Goal: Download file/media: Obtain a digital file from the website

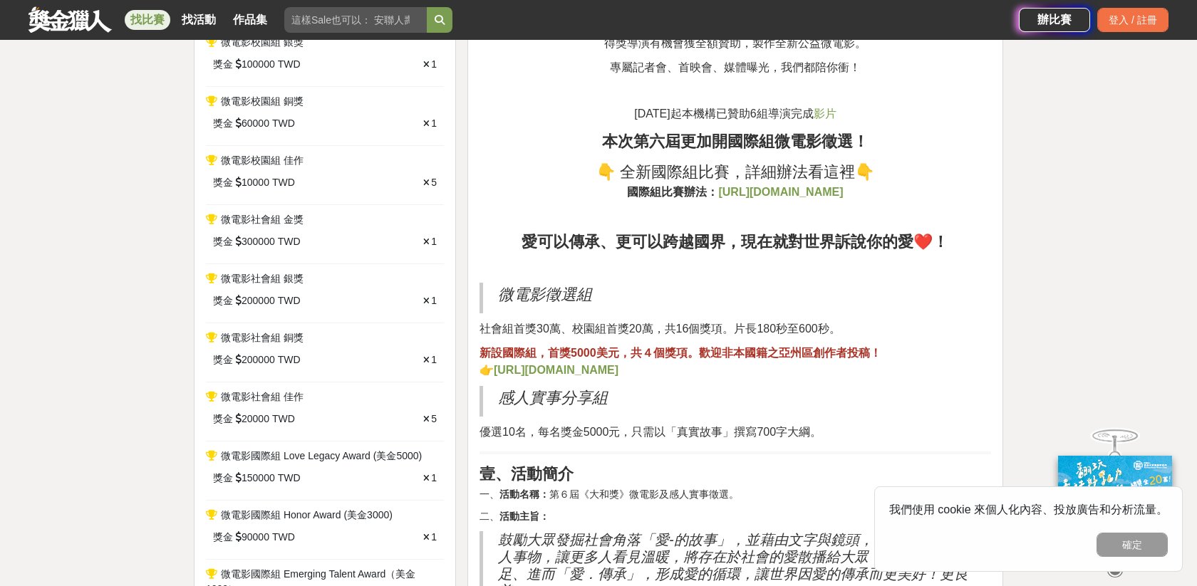
scroll to position [735, 0]
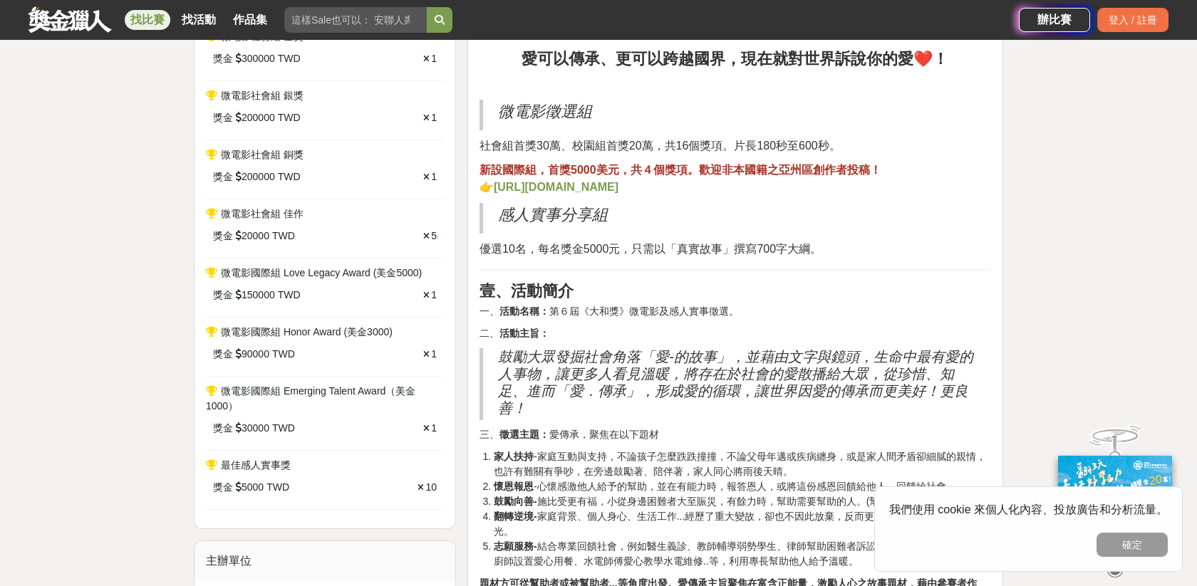
click at [439, 224] on div "獎金 20000 TWD 5" at bounding box center [325, 236] width 238 height 29
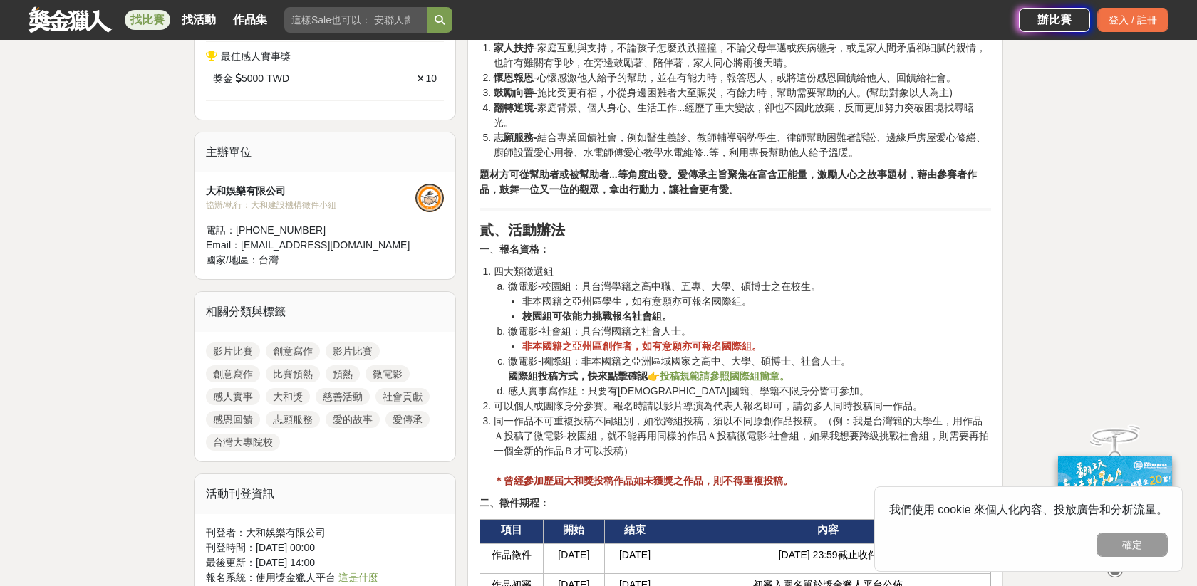
scroll to position [1289, 0]
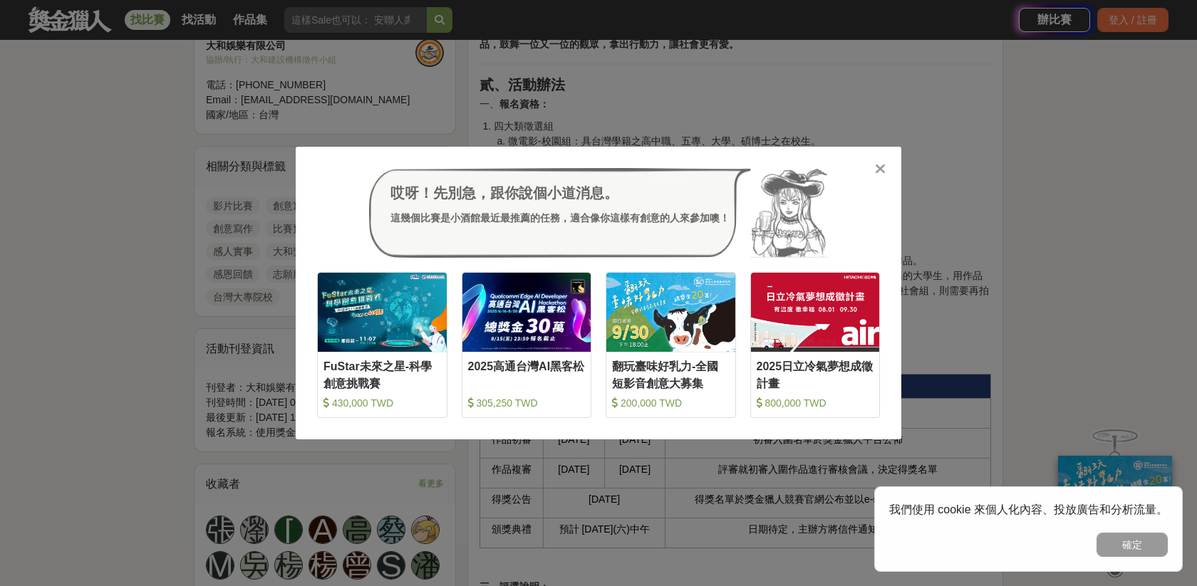
click at [881, 175] on icon at bounding box center [880, 169] width 11 height 14
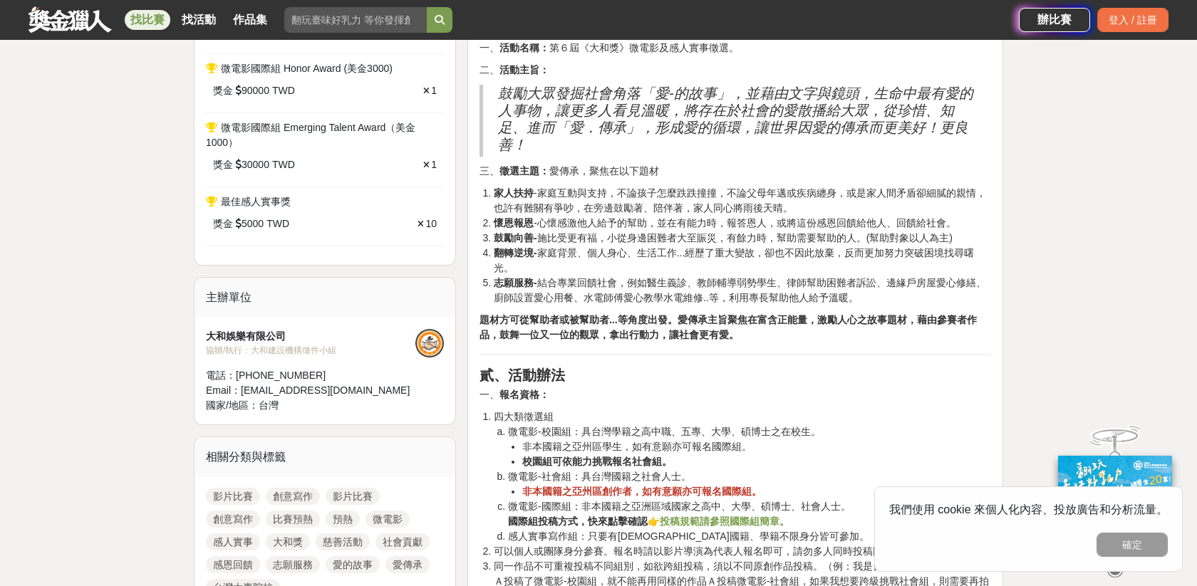
scroll to position [995, 0]
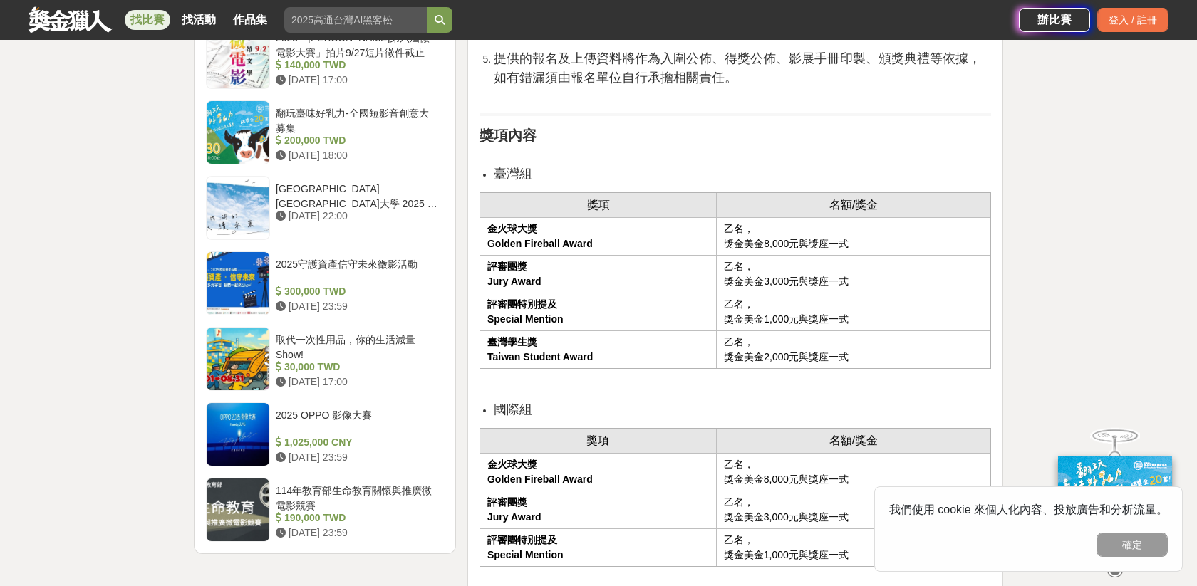
scroll to position [1497, 0]
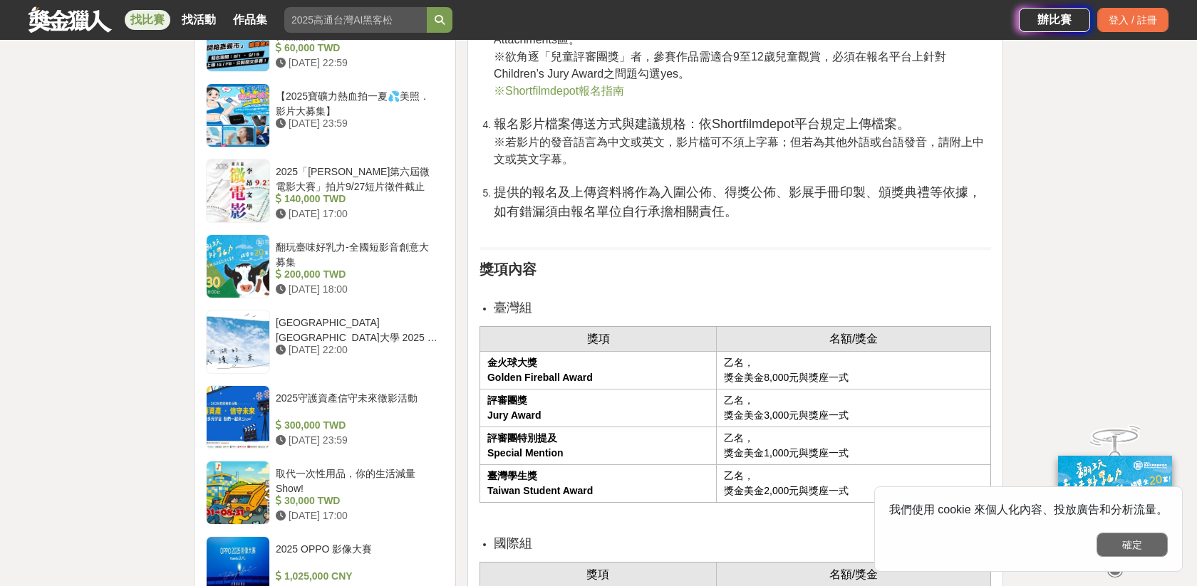
click at [1130, 551] on button "確定" at bounding box center [1131, 545] width 71 height 24
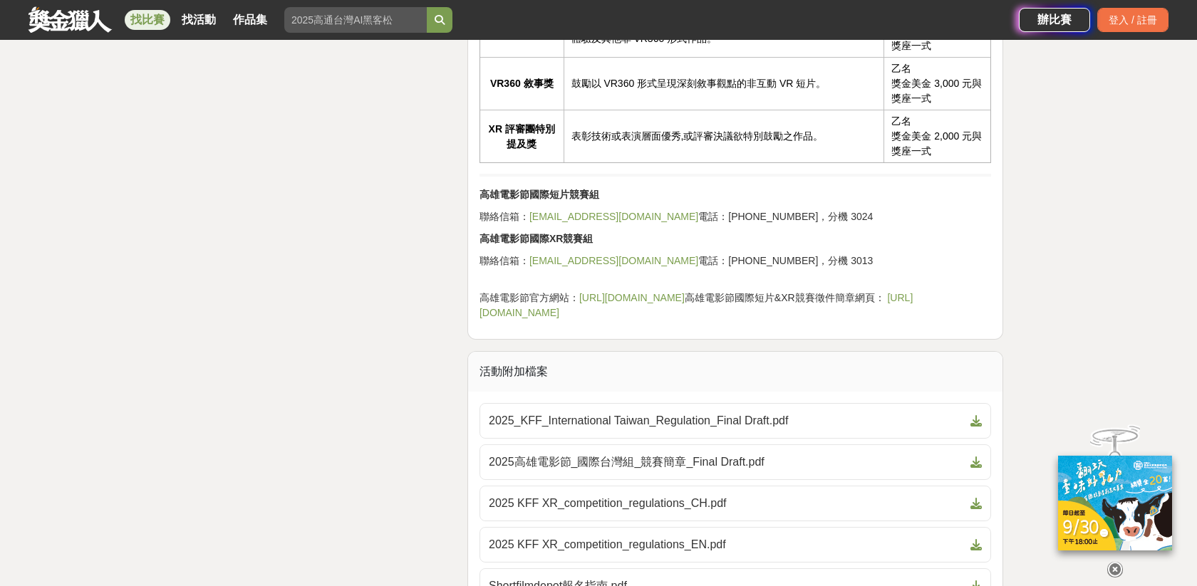
scroll to position [3069, 0]
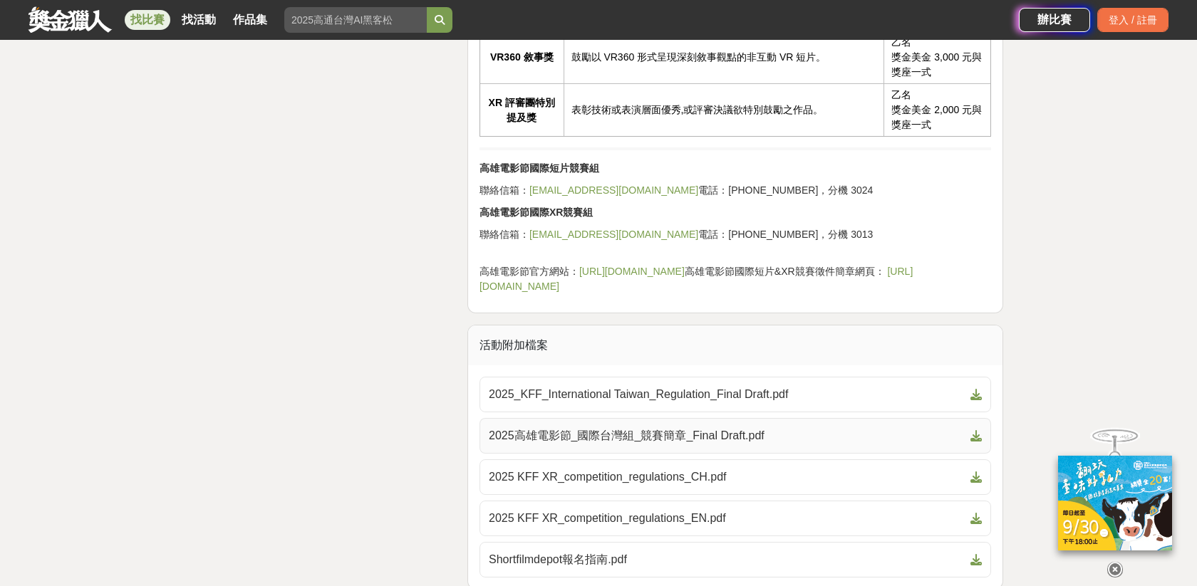
click at [763, 448] on link "2025高雄電影節_國際台灣組_競賽簡章_Final Draft.pdf" at bounding box center [735, 436] width 512 height 36
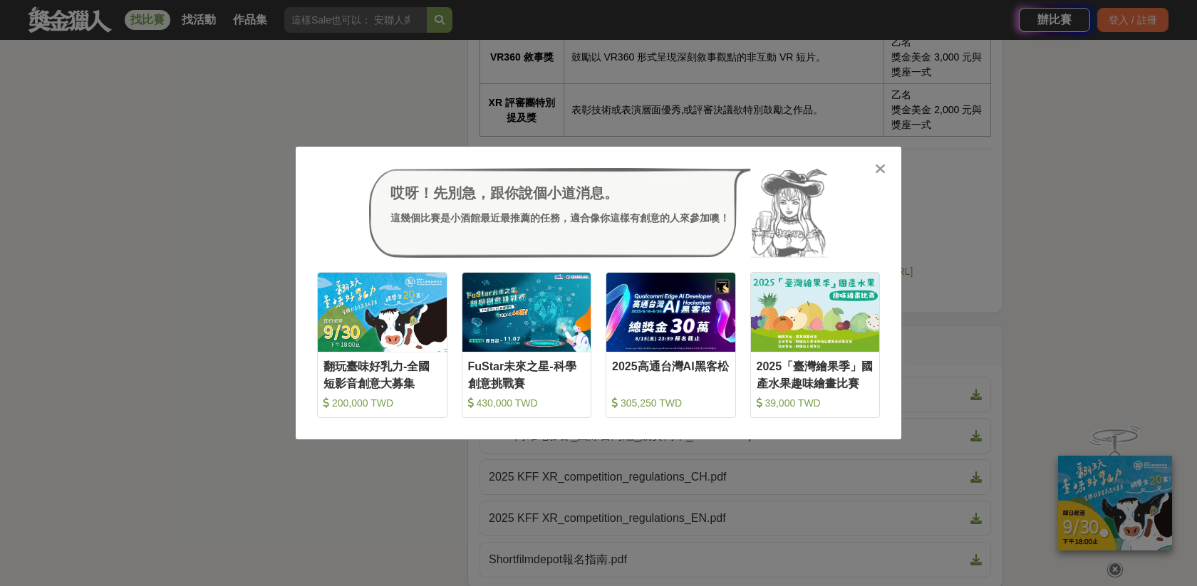
click at [874, 176] on div "哎呀！先別急，跟你說個小道消息。 這幾個比賽是小酒館最近最推薦的任務，適合像你這樣有創意的人來參加噢！" at bounding box center [598, 213] width 563 height 90
click at [875, 173] on icon at bounding box center [880, 169] width 11 height 14
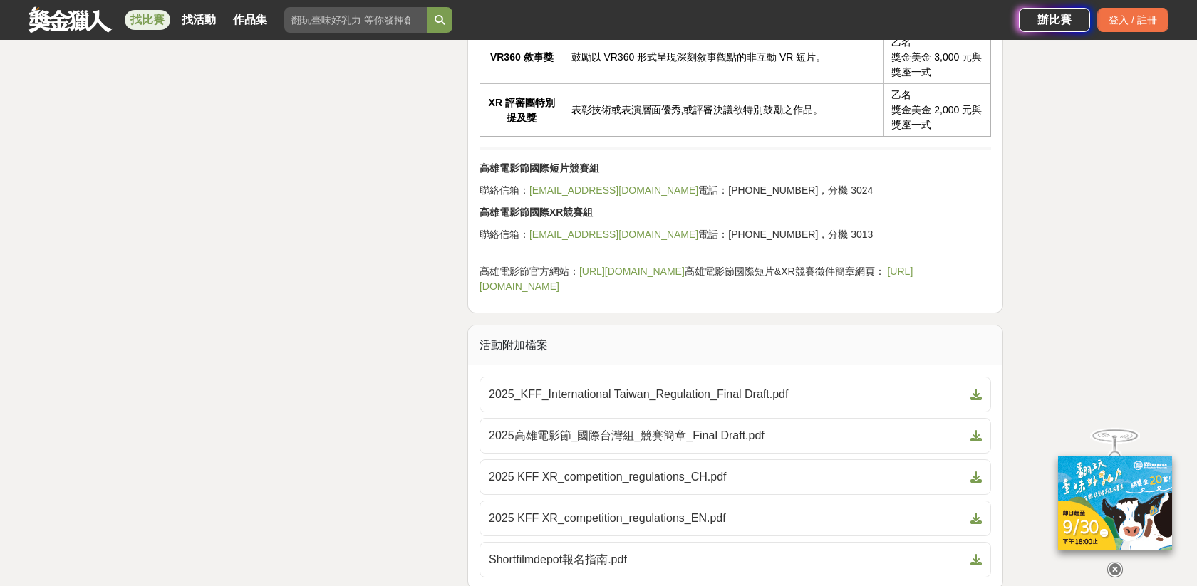
scroll to position [3264, 0]
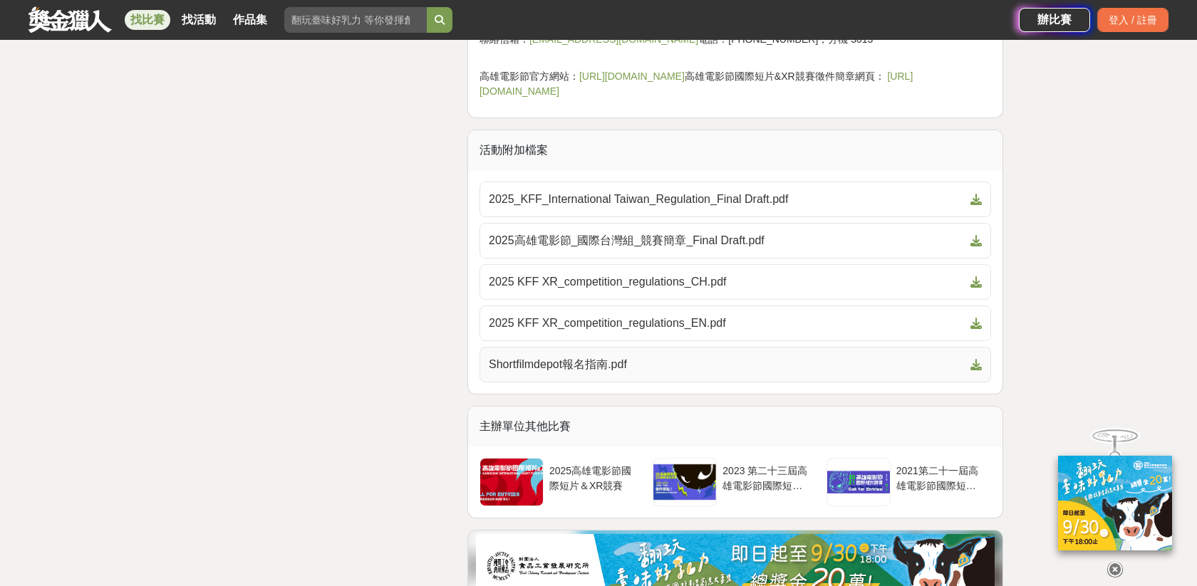
click at [732, 365] on span "Shortfilmdepot報名指南.pdf" at bounding box center [727, 364] width 476 height 17
click at [682, 289] on span "2025 KFF XR_competition_regulations_CH.pdf" at bounding box center [727, 282] width 476 height 17
